Goal: Browse casually

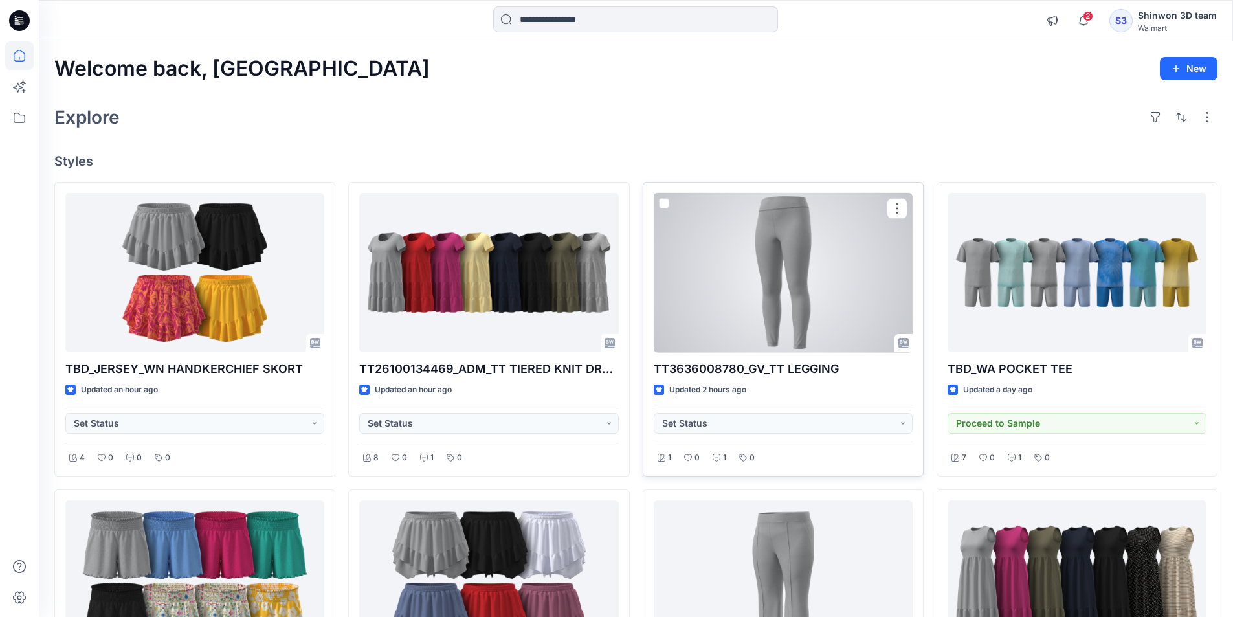
click at [788, 289] on div at bounding box center [783, 273] width 259 height 160
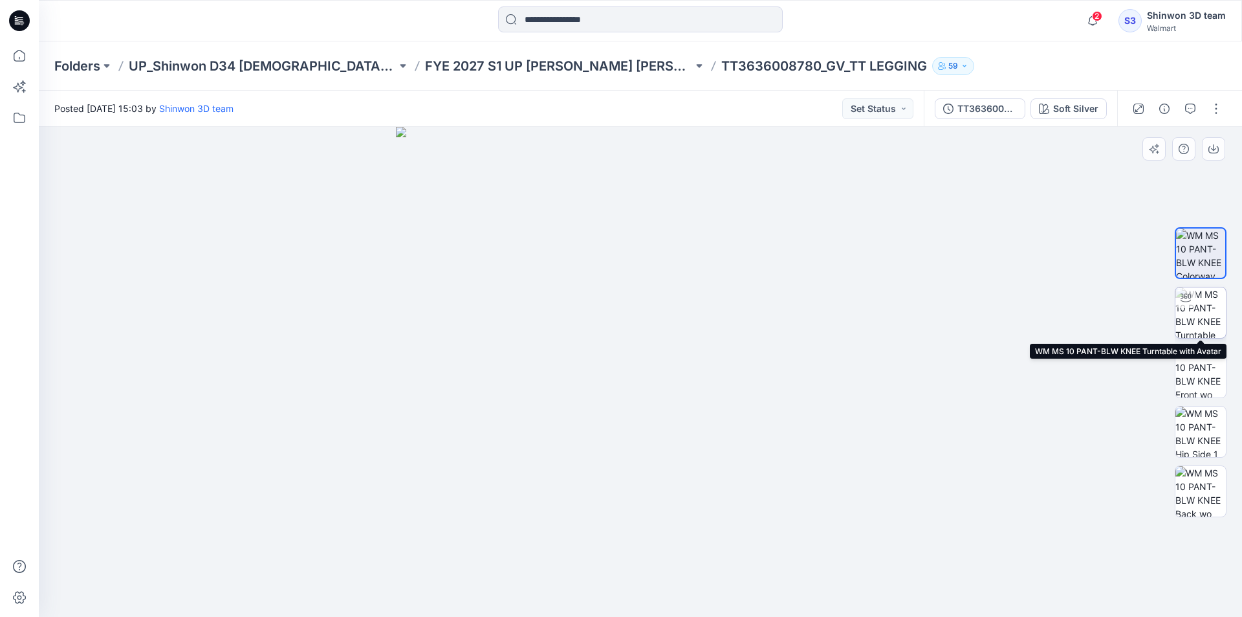
click at [1189, 311] on img at bounding box center [1201, 312] width 50 height 50
